Goal: Information Seeking & Learning: Learn about a topic

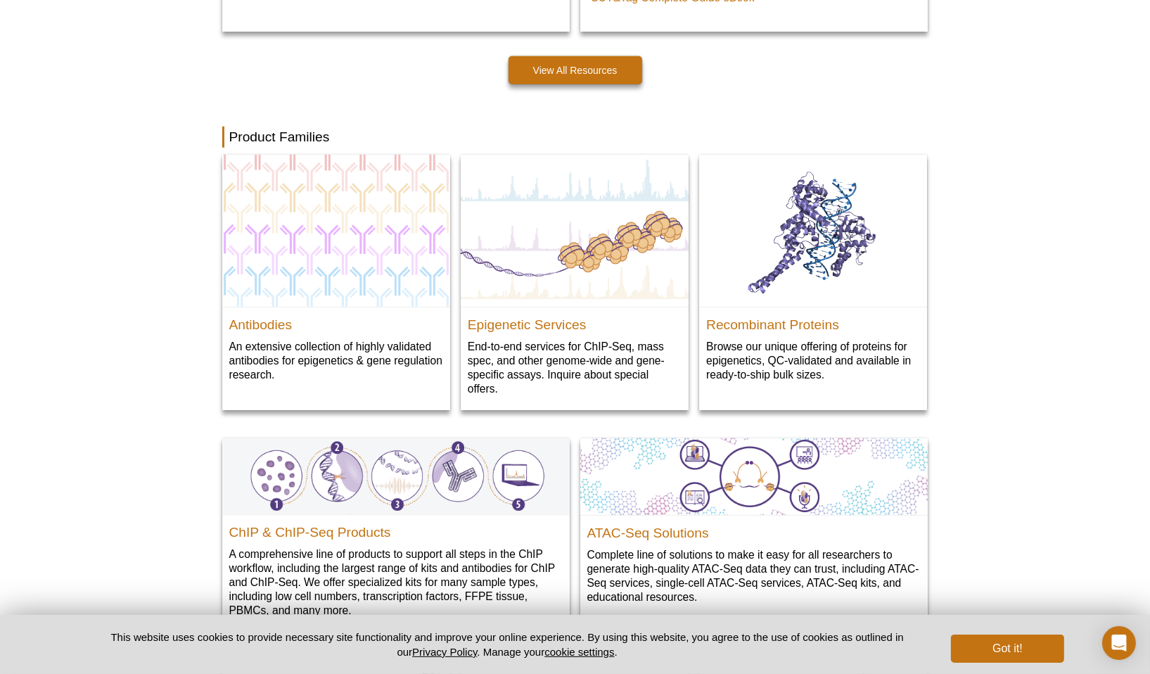
scroll to position [1406, 0]
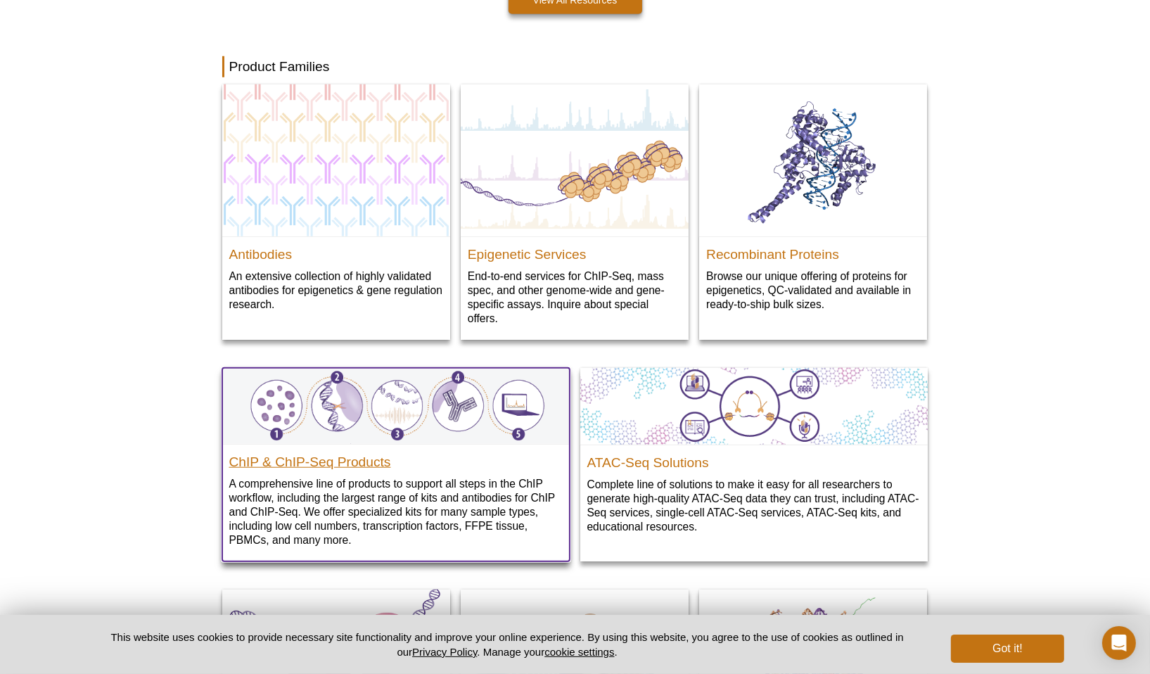
click at [338, 468] on h2 "ChIP & ChIP-Seq Products" at bounding box center [395, 458] width 333 height 21
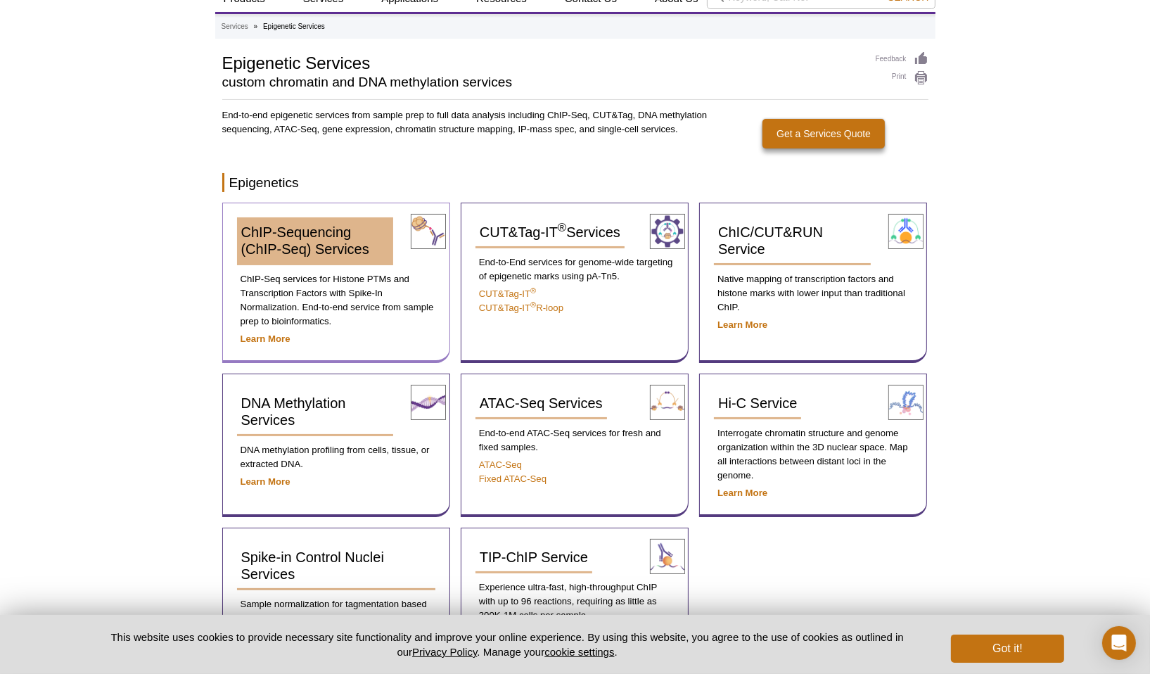
scroll to position [70, 0]
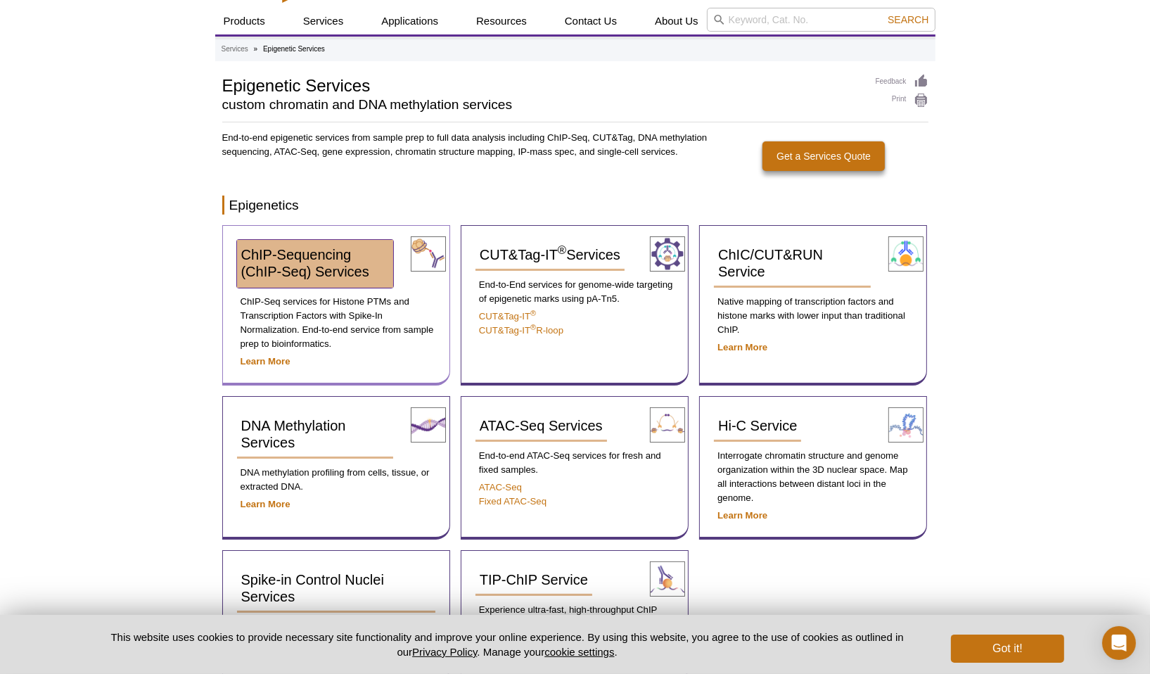
click at [304, 274] on span "ChIP-Sequencing (ChIP-Seq) Services" at bounding box center [305, 263] width 128 height 32
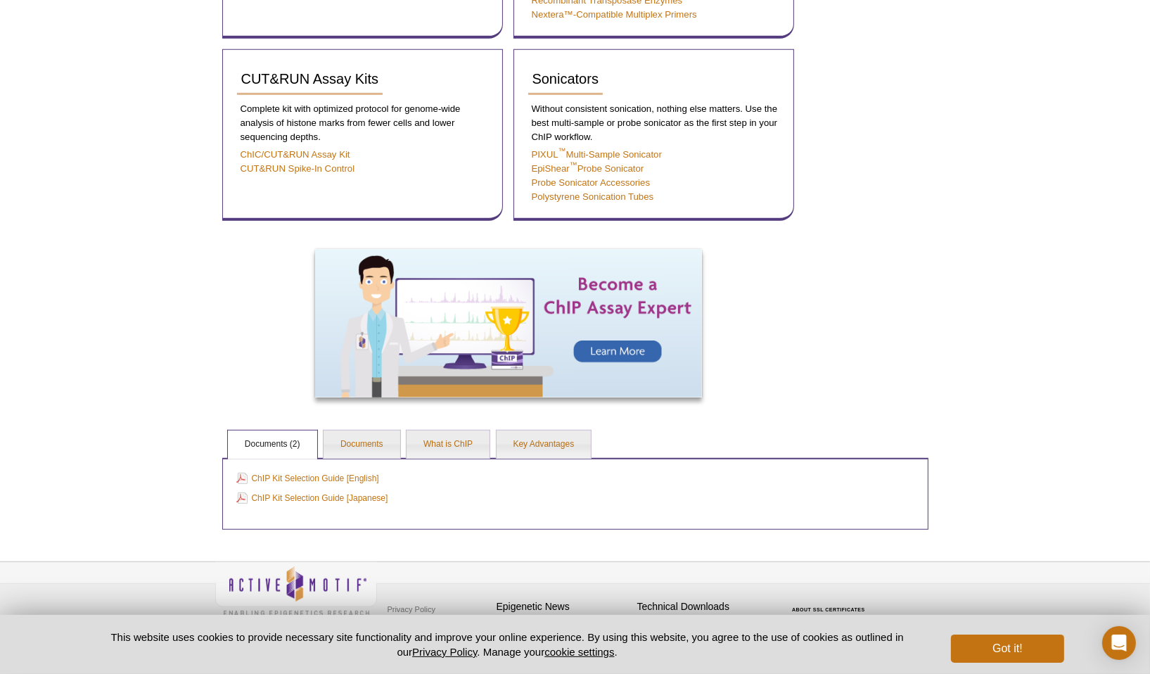
scroll to position [800, 0]
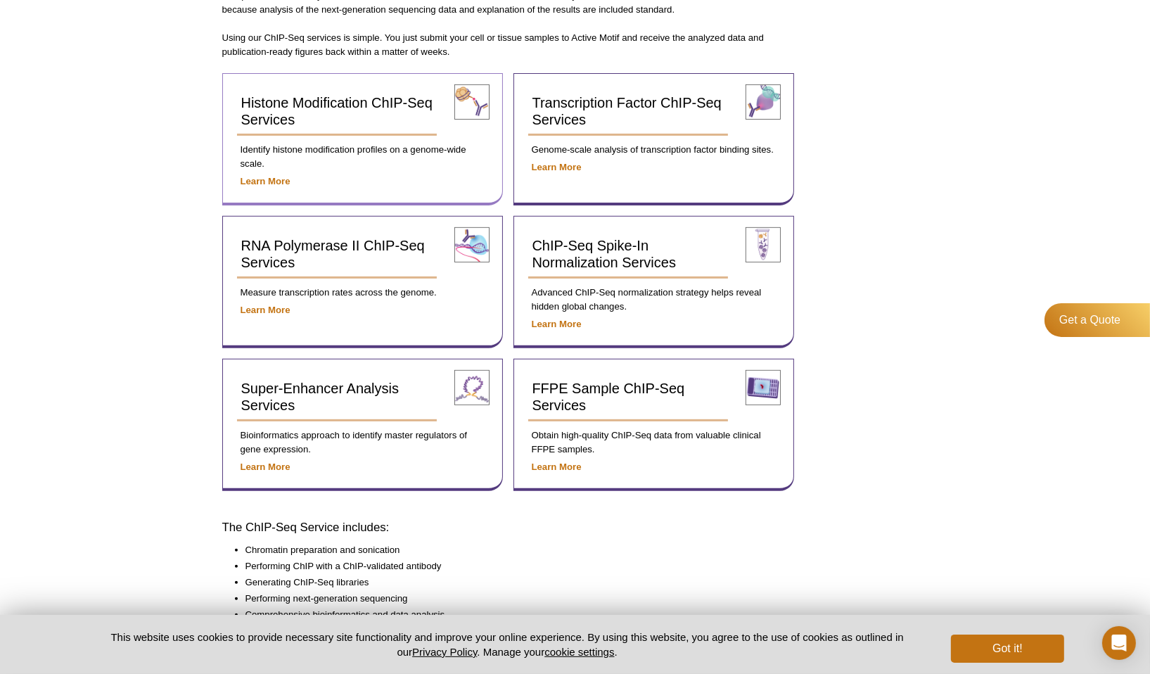
scroll to position [422, 0]
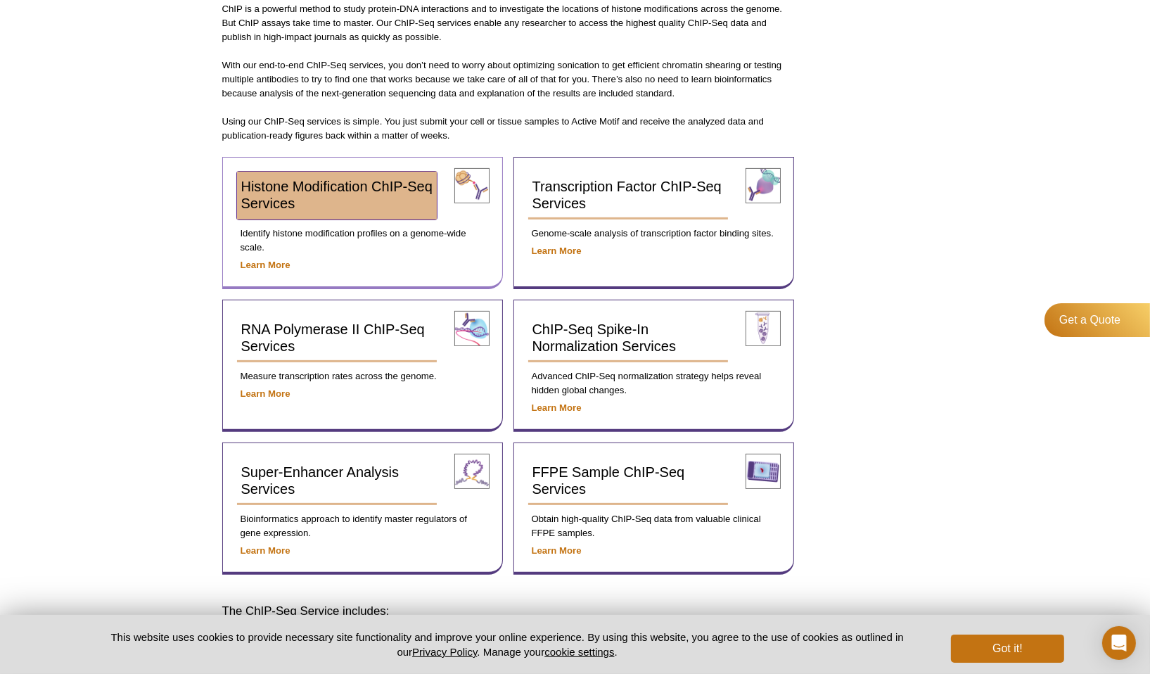
click at [371, 195] on link "Histone Modification ChIP-Seq Services" at bounding box center [337, 196] width 200 height 48
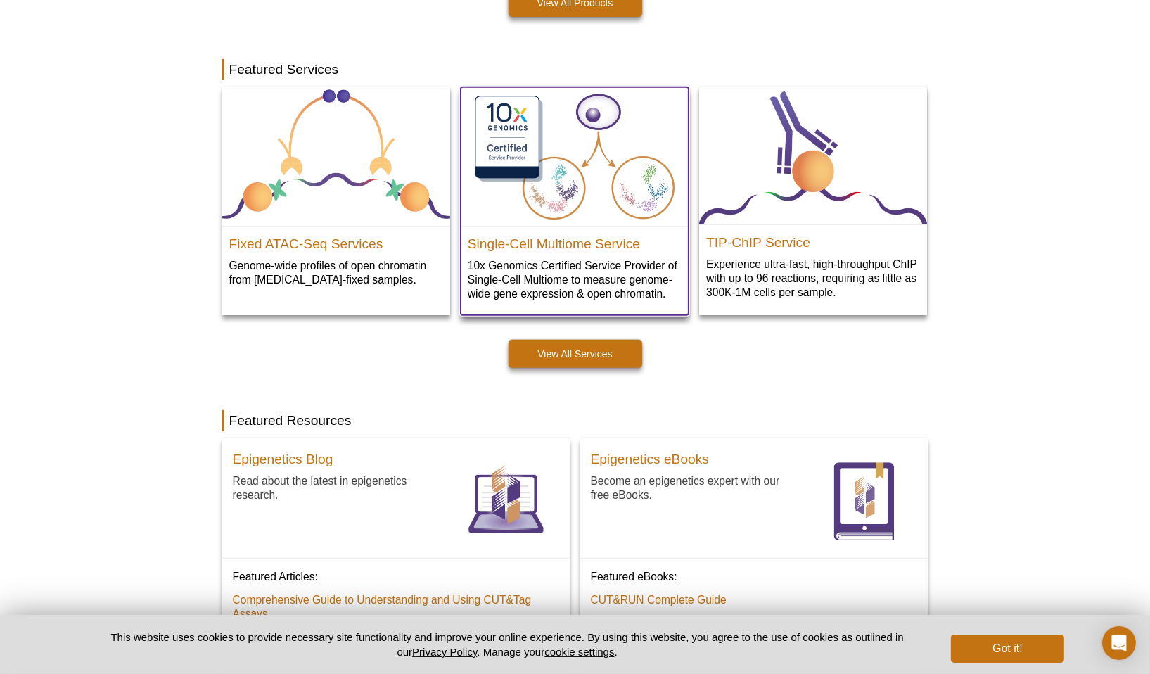
scroll to position [682, 0]
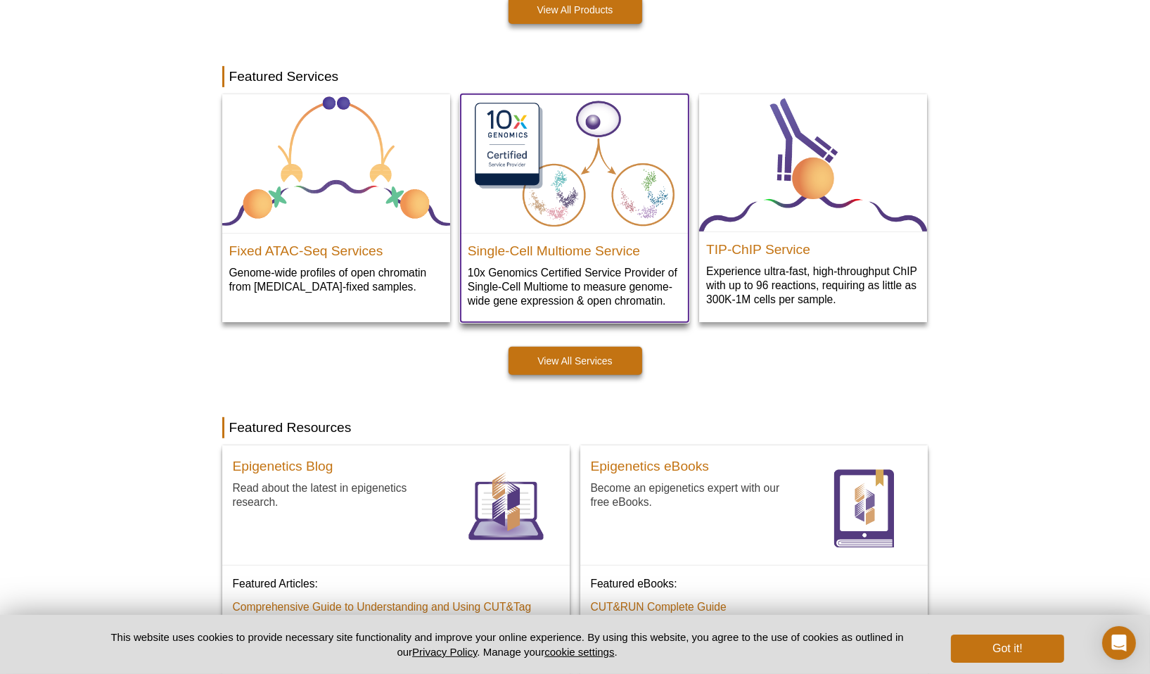
click at [575, 170] on img at bounding box center [575, 163] width 228 height 139
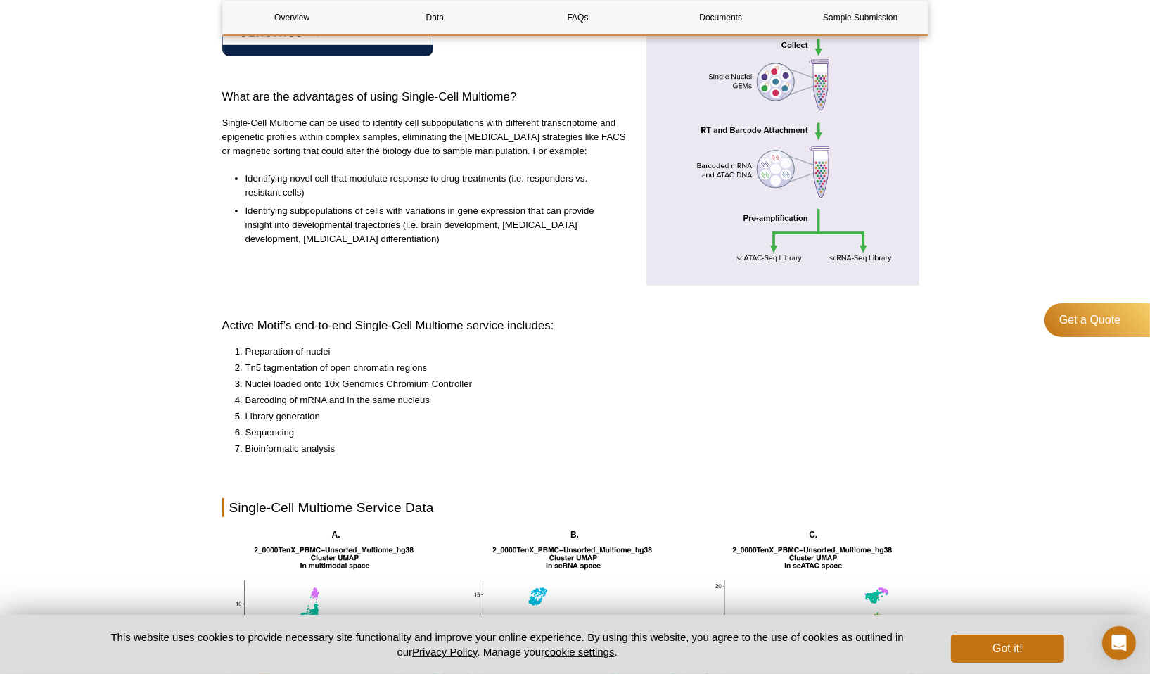
scroll to position [492, 0]
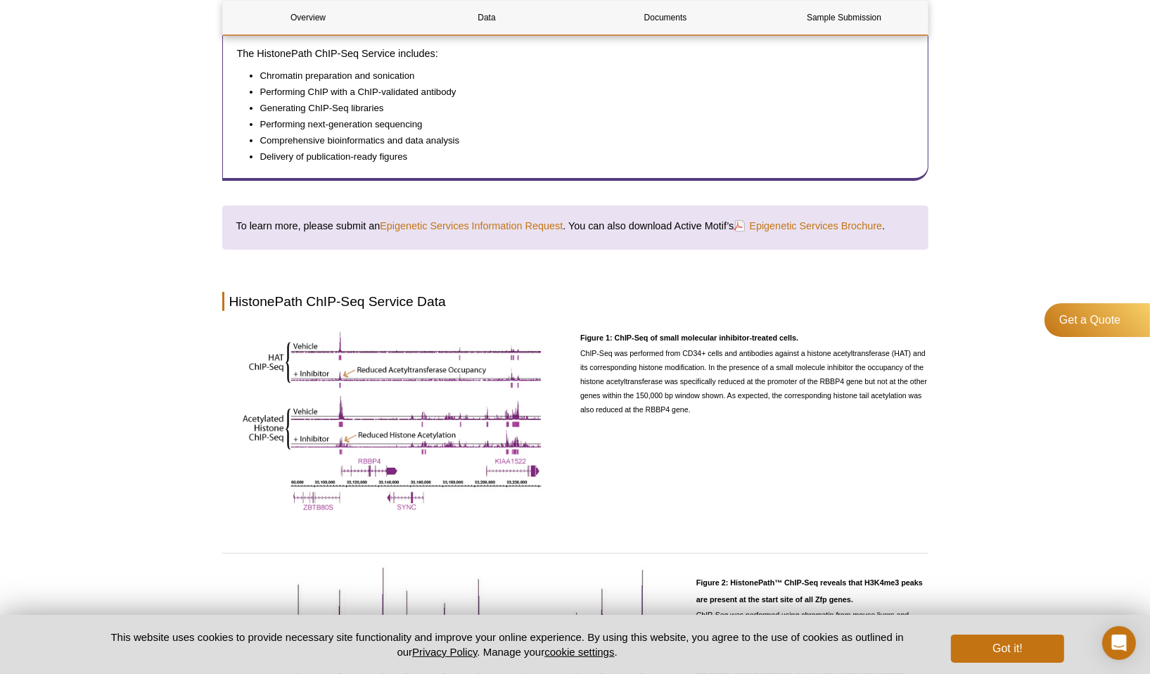
scroll to position [492, 0]
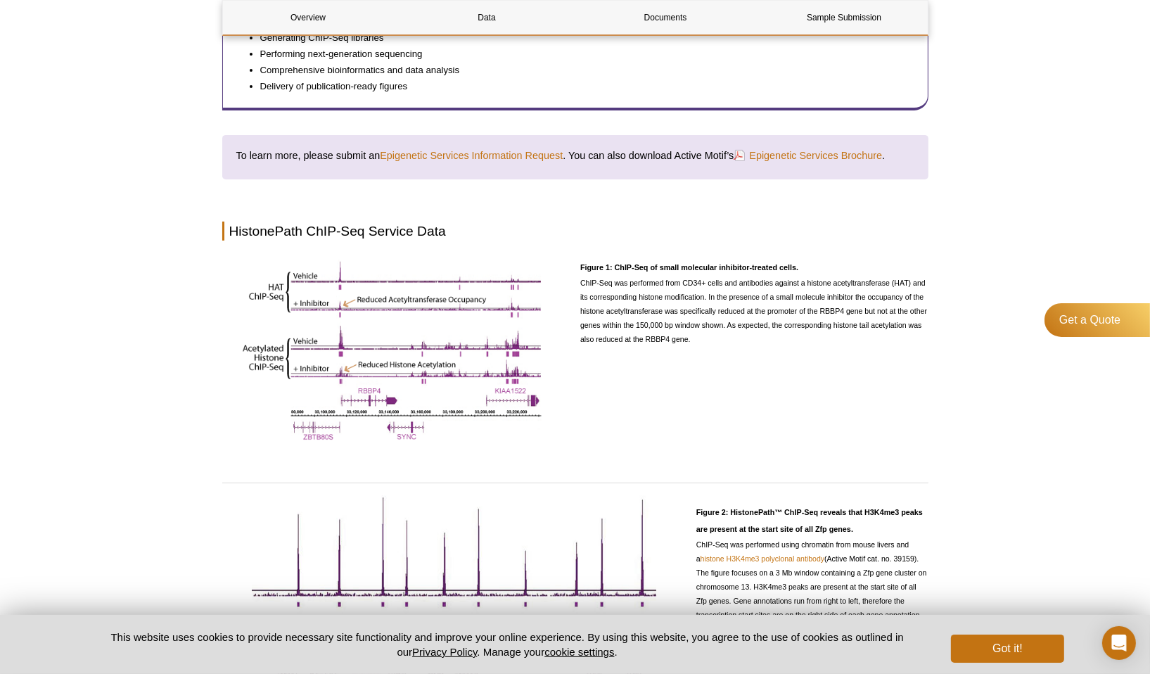
click at [1003, 234] on div "Active Motif Logo Enabling Epigenetics Research 0 Search Skip to content Active…" at bounding box center [575, 418] width 1150 height 1820
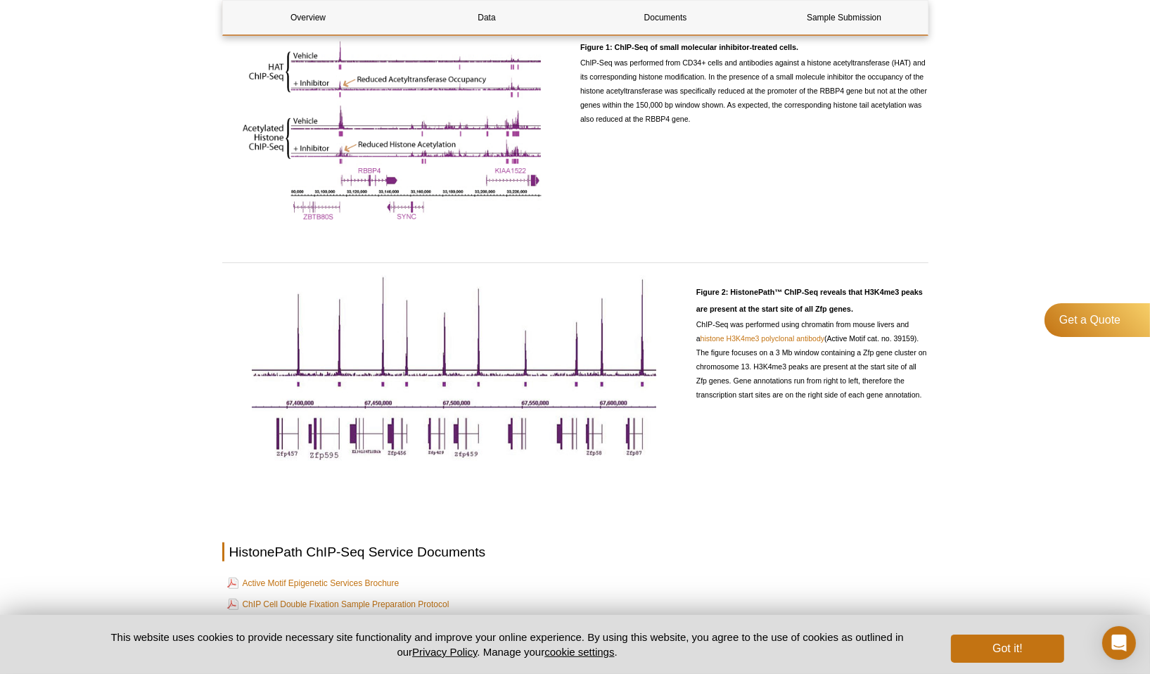
scroll to position [774, 0]
